Goal: Download file/media

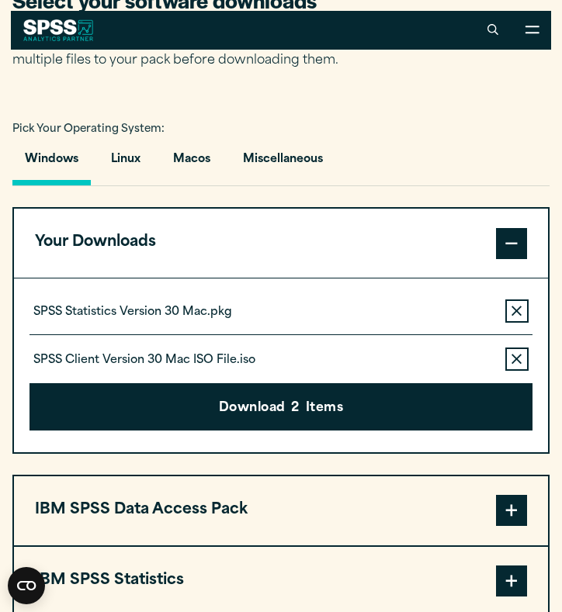
scroll to position [1025, 0]
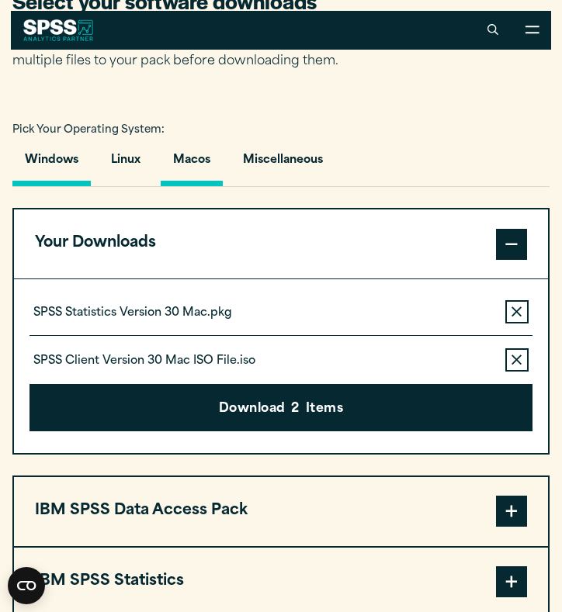
click at [194, 163] on button "Macos" at bounding box center [192, 164] width 62 height 44
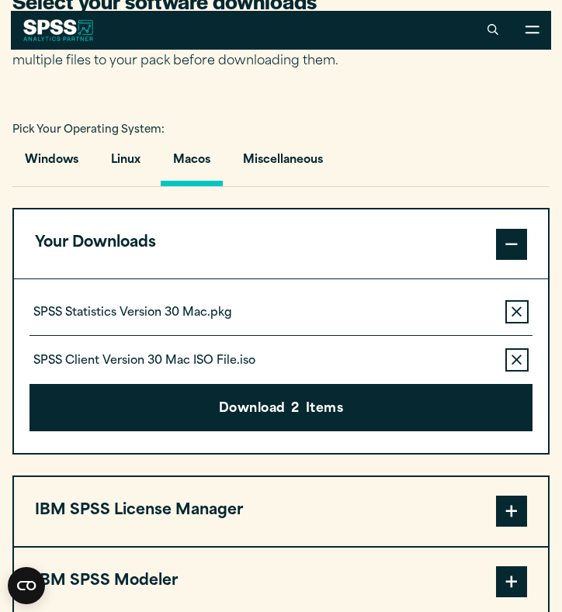
click at [194, 163] on button "Macos" at bounding box center [192, 164] width 62 height 44
click at [268, 157] on button "Miscellaneous" at bounding box center [282, 164] width 105 height 44
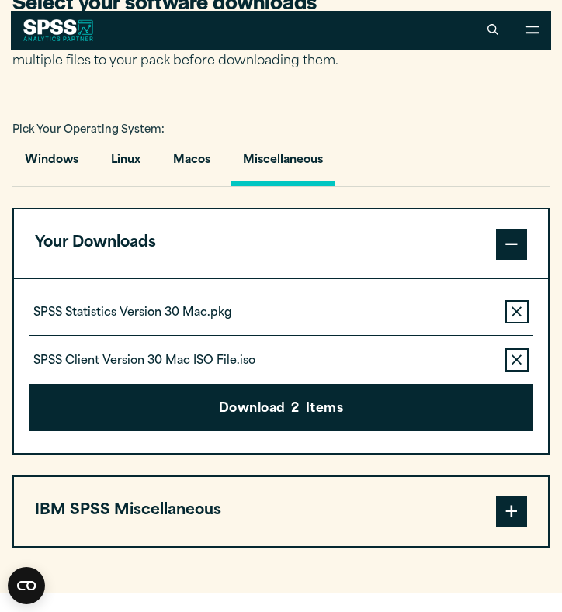
click at [268, 157] on button "Miscellaneous" at bounding box center [282, 164] width 105 height 44
click at [182, 145] on button "Macos" at bounding box center [192, 164] width 62 height 44
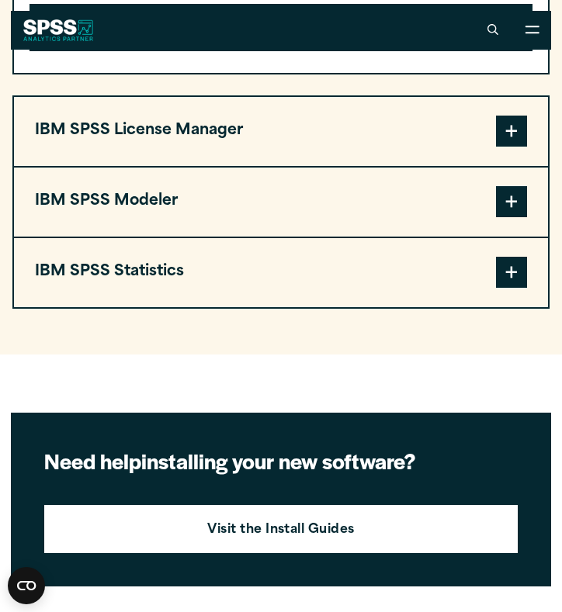
scroll to position [1396, 0]
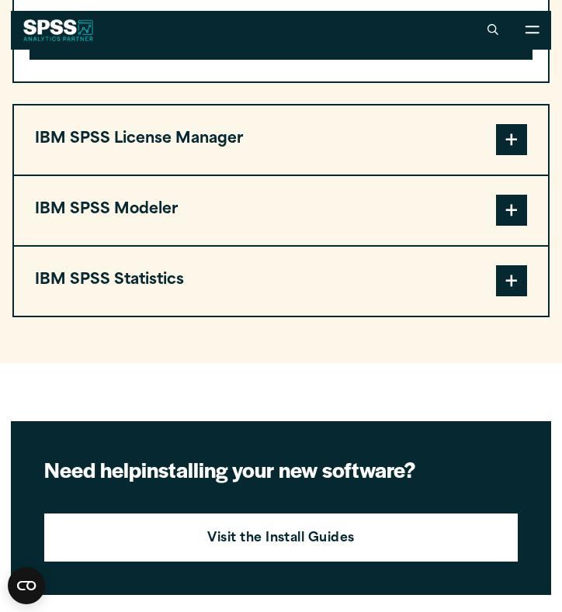
click at [496, 282] on span at bounding box center [511, 280] width 31 height 31
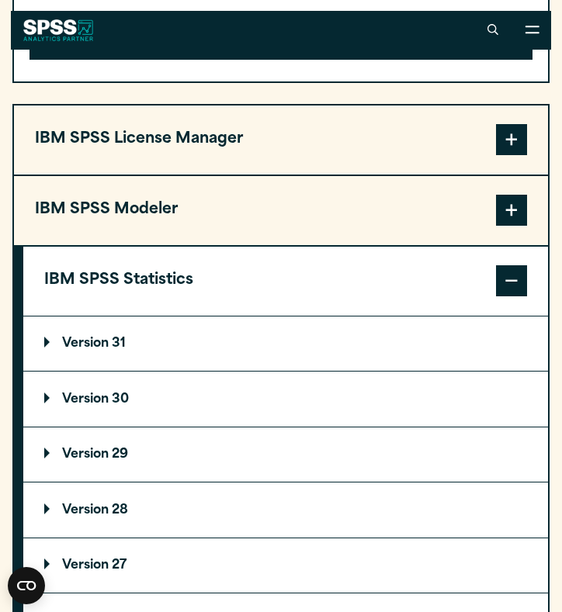
click at [105, 340] on p "Version 31" at bounding box center [84, 343] width 81 height 12
